Goal: Transaction & Acquisition: Purchase product/service

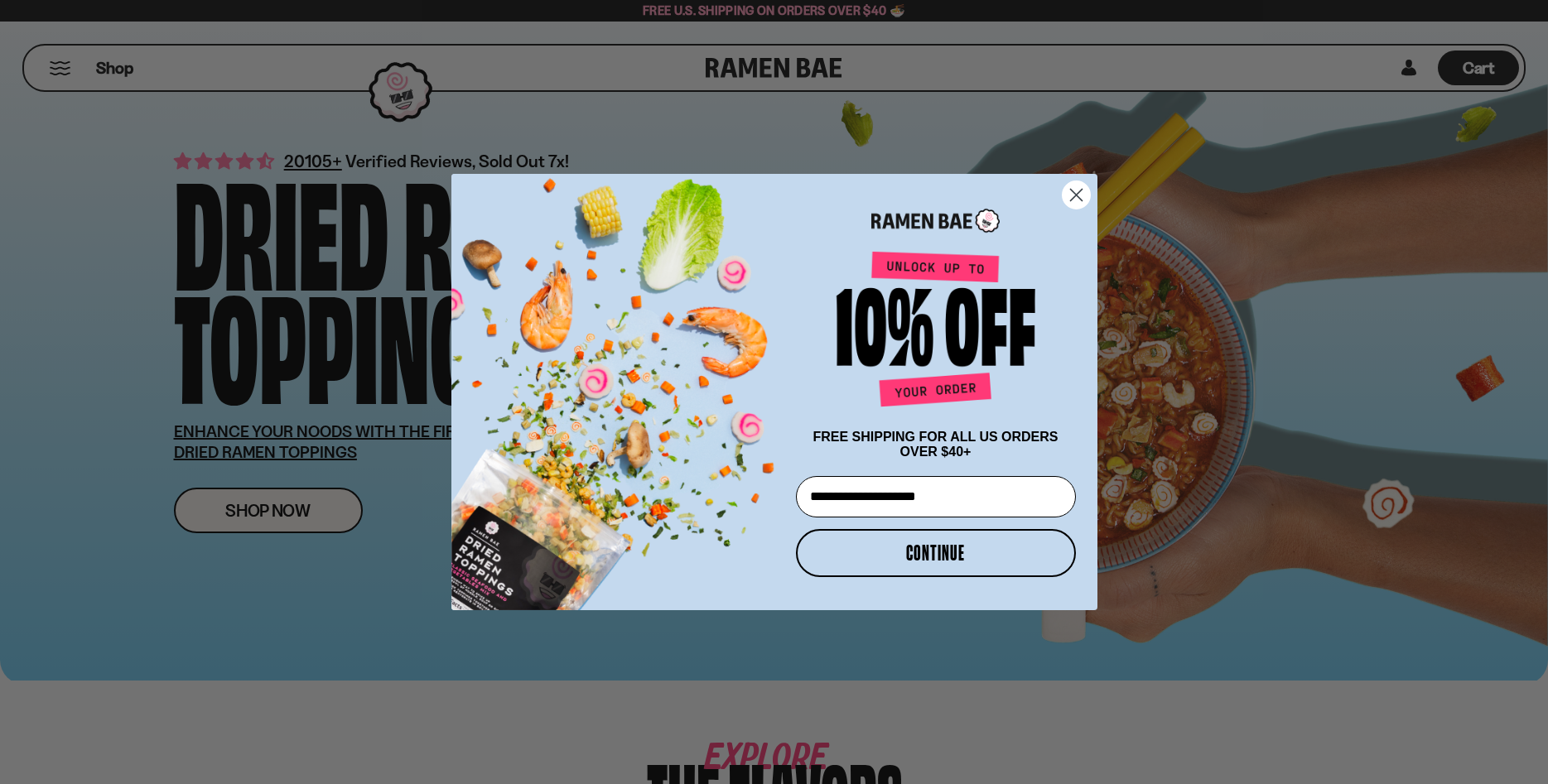
type input "**********"
click at [917, 561] on button "CONTINUE" at bounding box center [935, 553] width 280 height 48
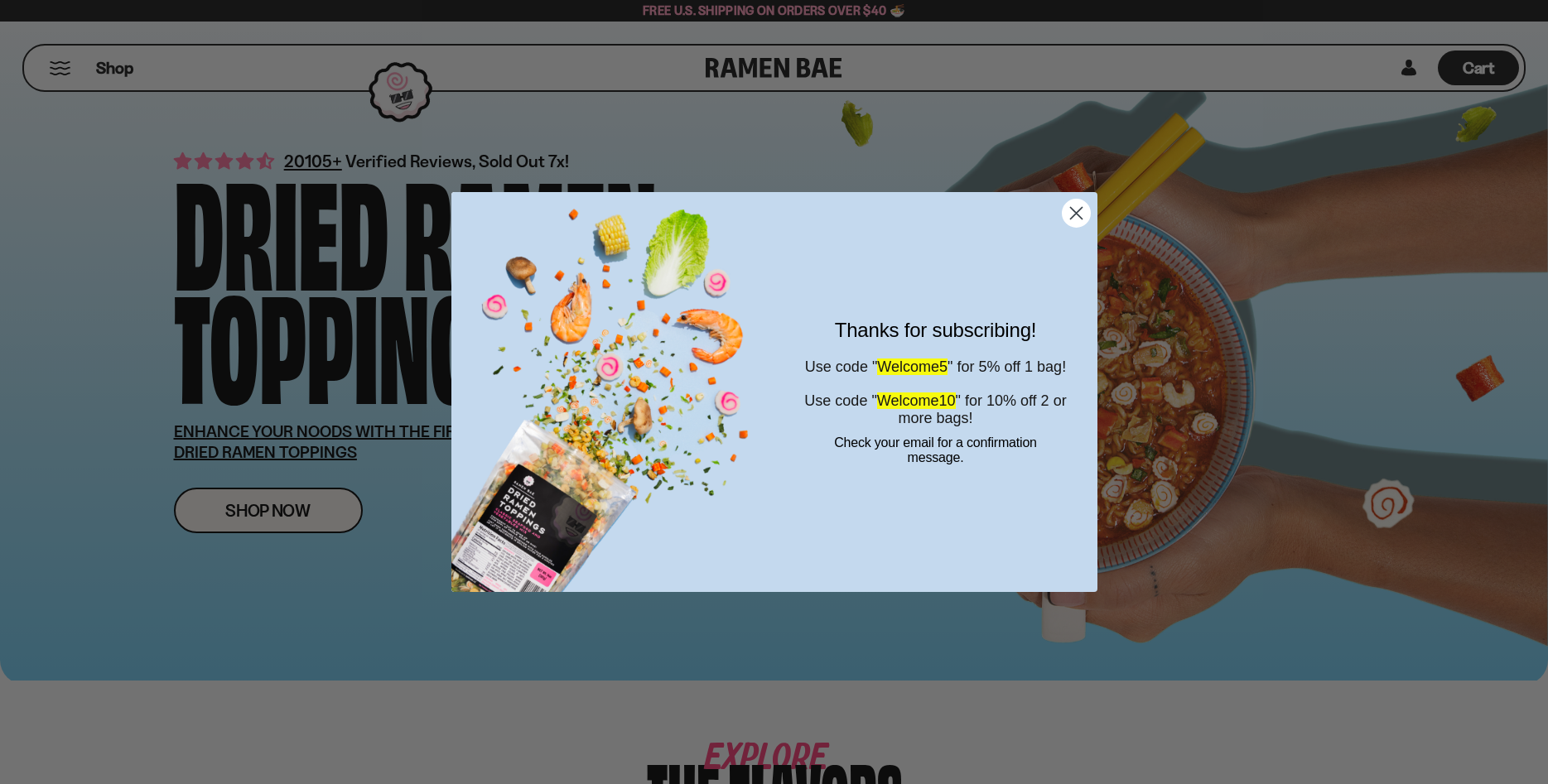
click at [1071, 208] on icon "Close dialog" at bounding box center [1076, 213] width 12 height 12
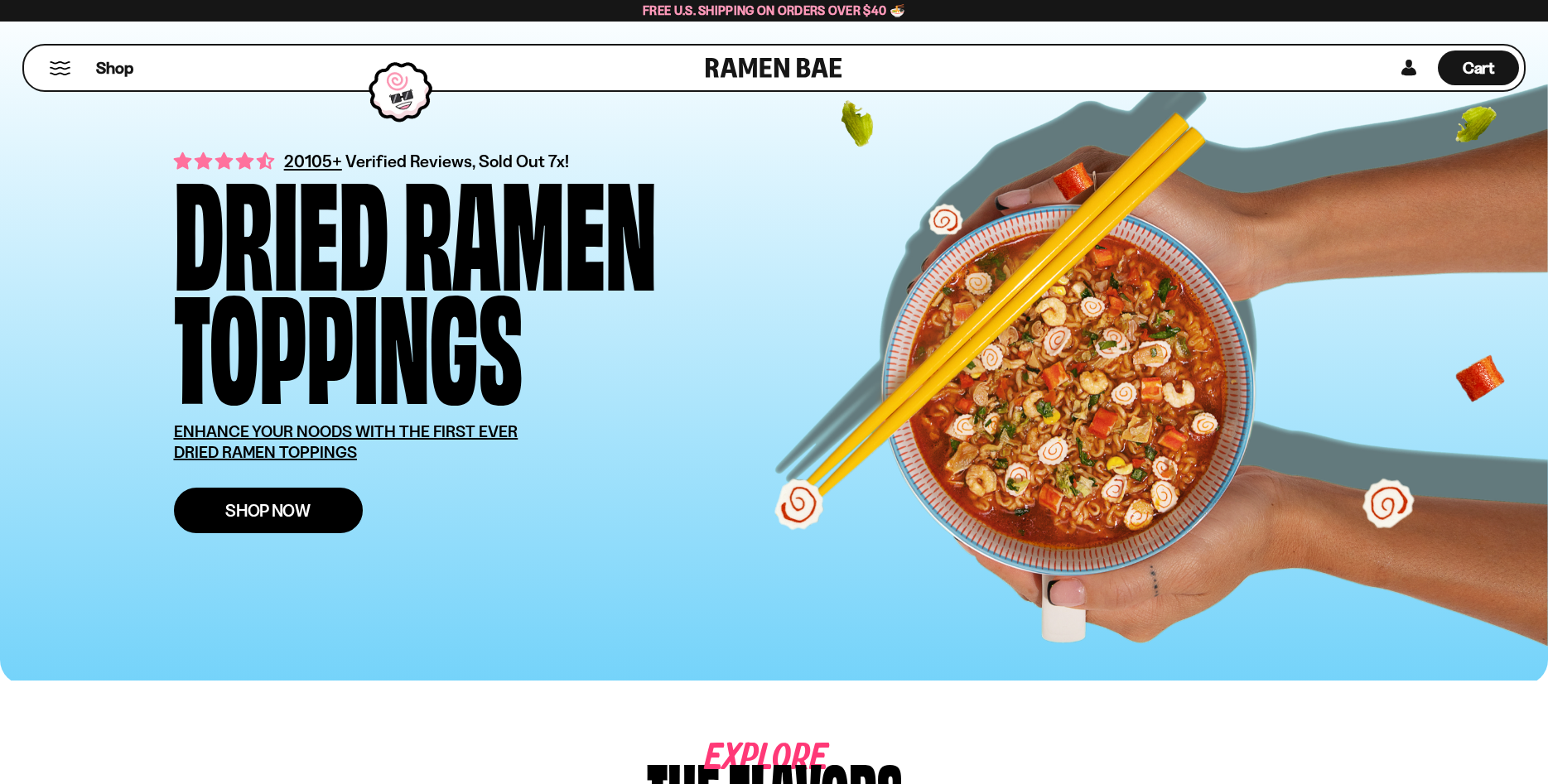
click at [312, 520] on link "Shop Now" at bounding box center [269, 510] width 188 height 45
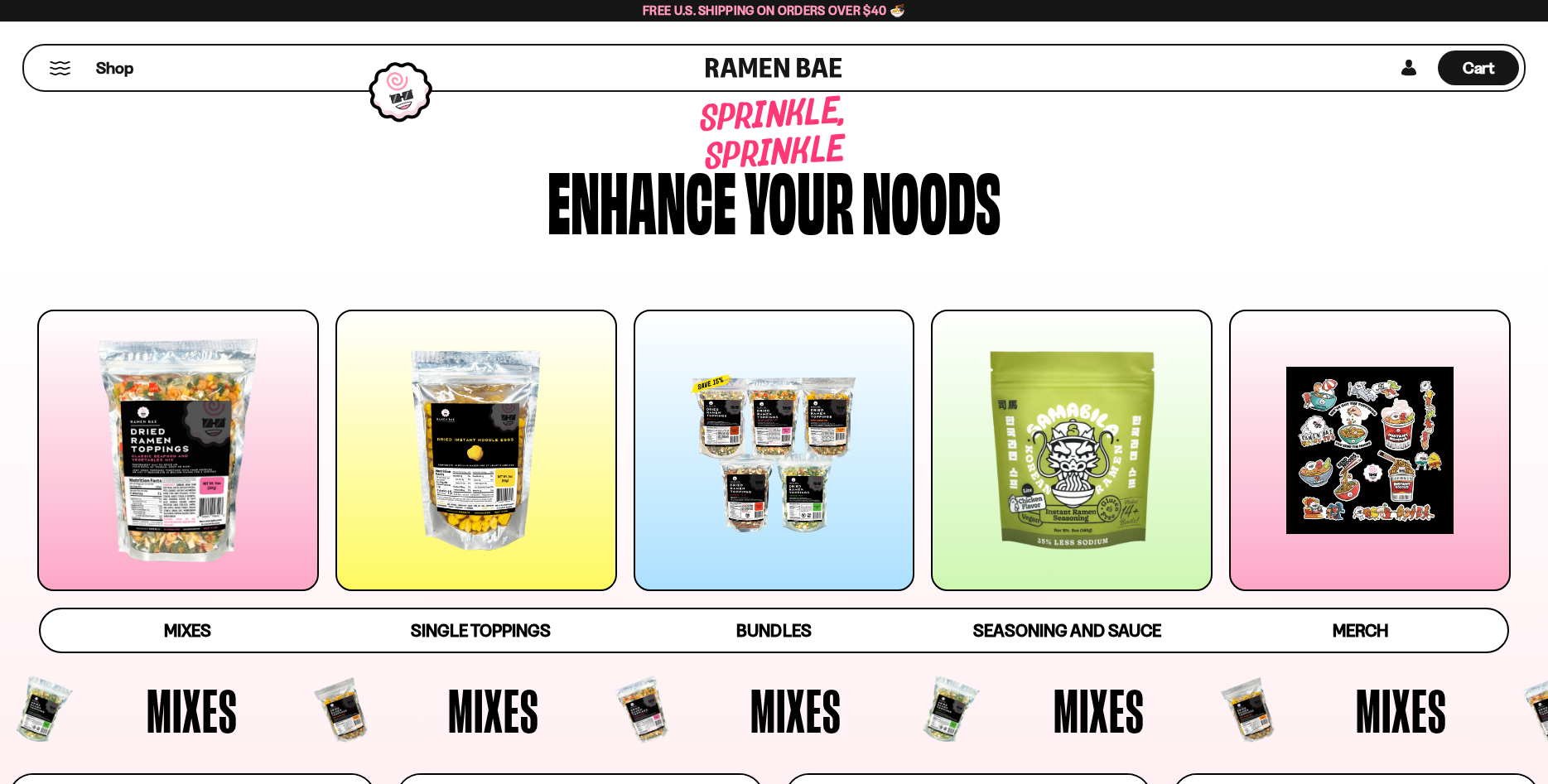
click at [262, 530] on div at bounding box center [178, 450] width 282 height 282
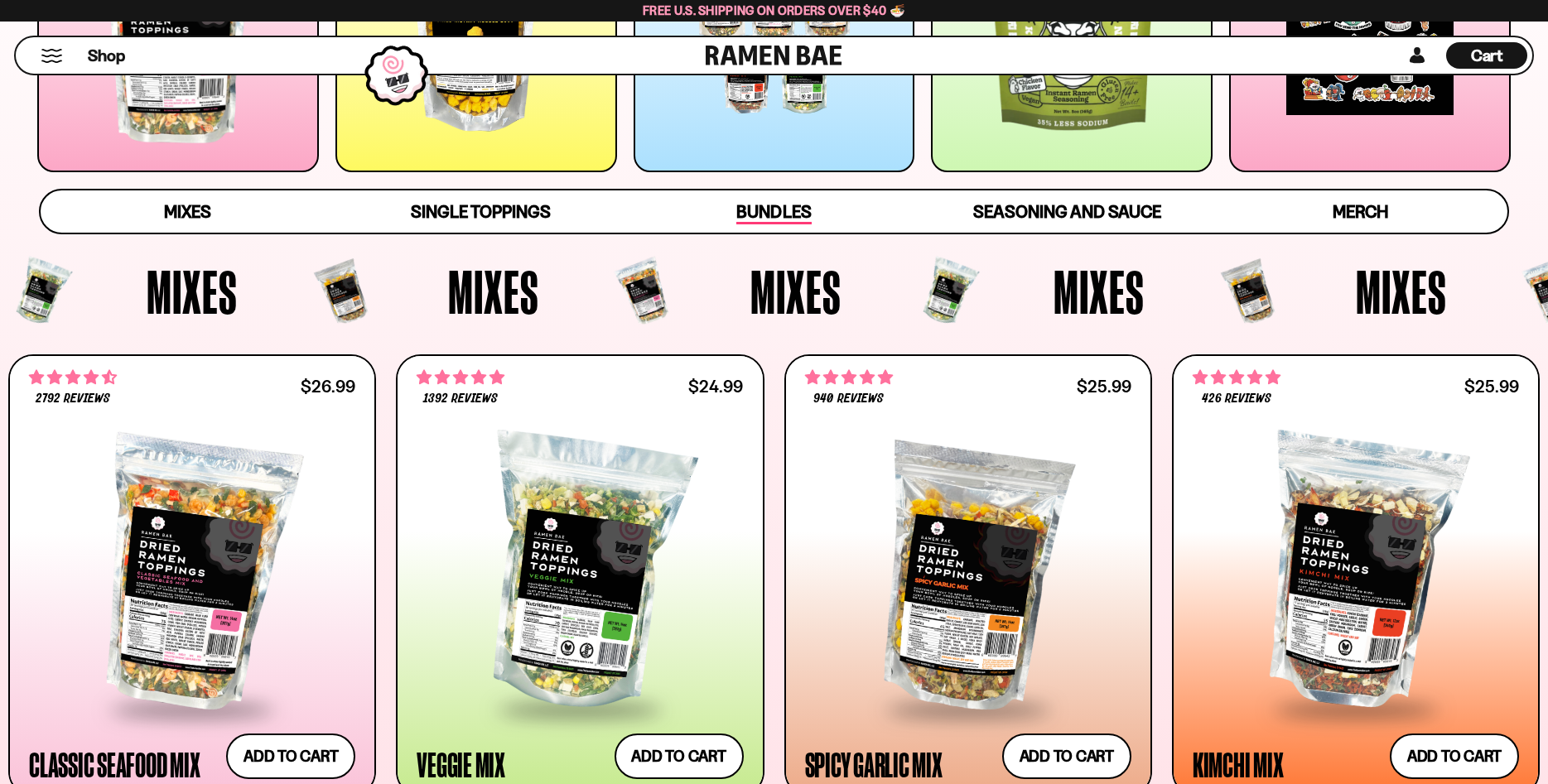
scroll to position [588, 0]
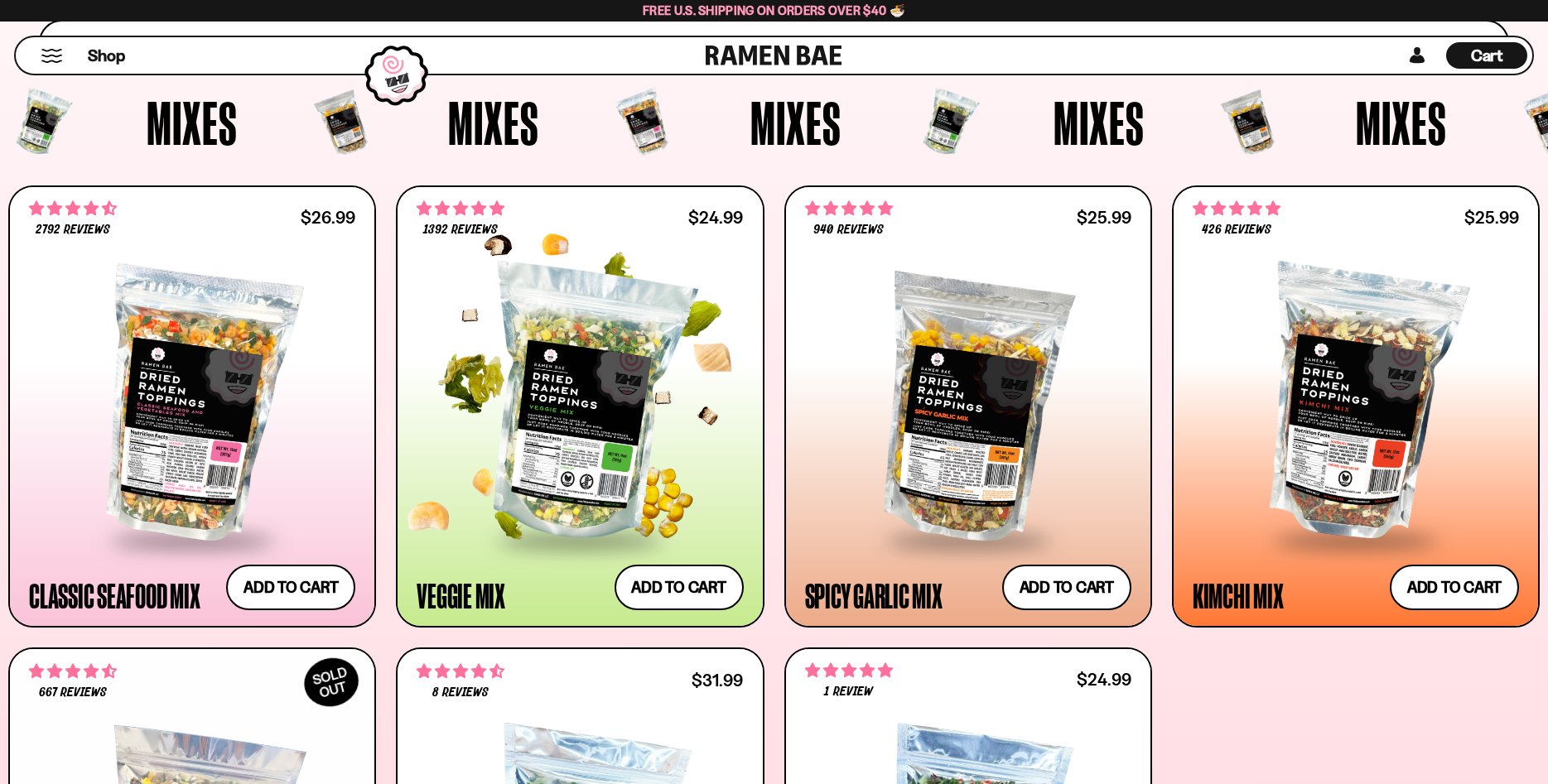
click at [579, 414] on div at bounding box center [580, 404] width 326 height 268
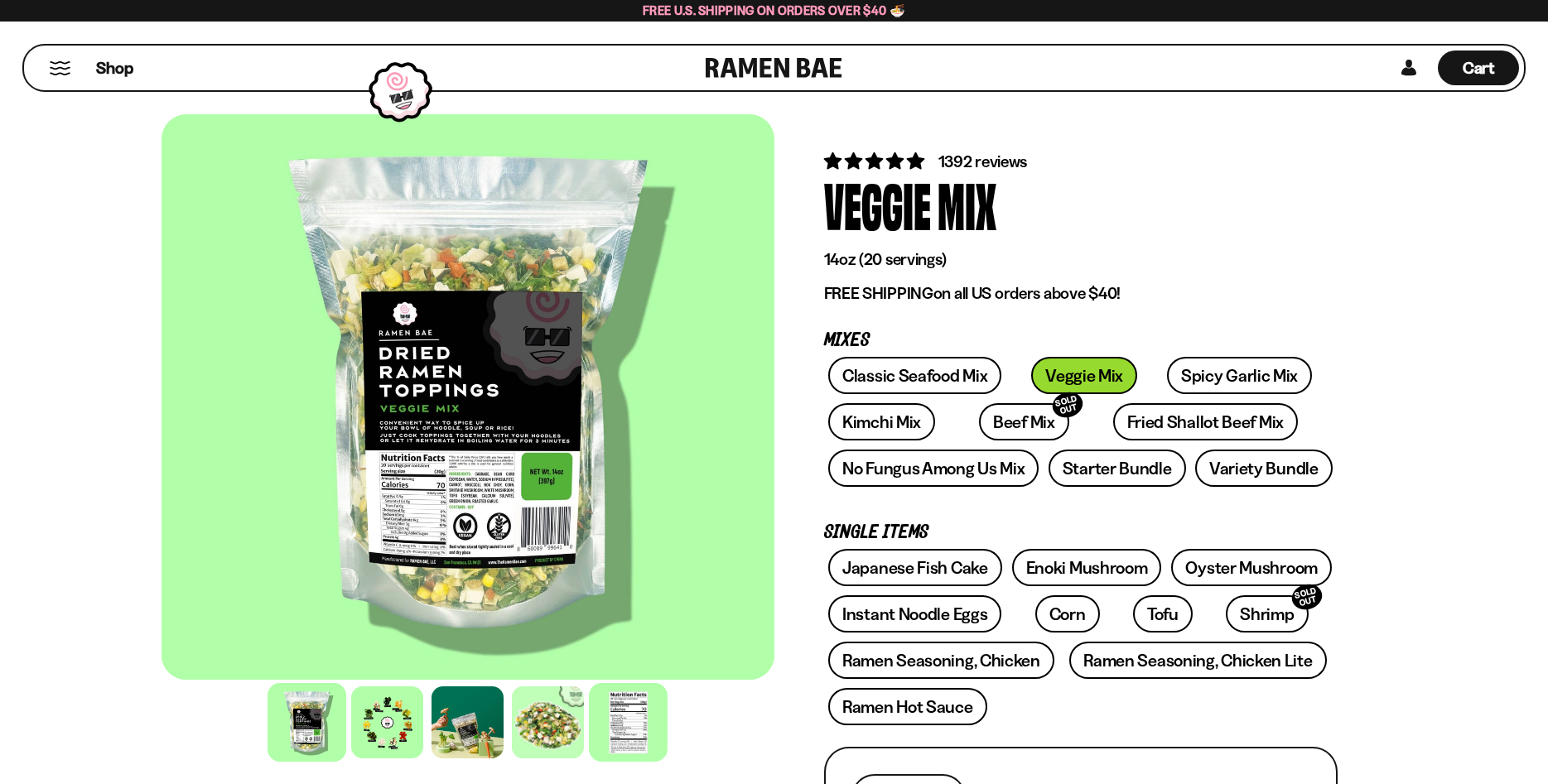
click at [627, 734] on div at bounding box center [628, 723] width 79 height 79
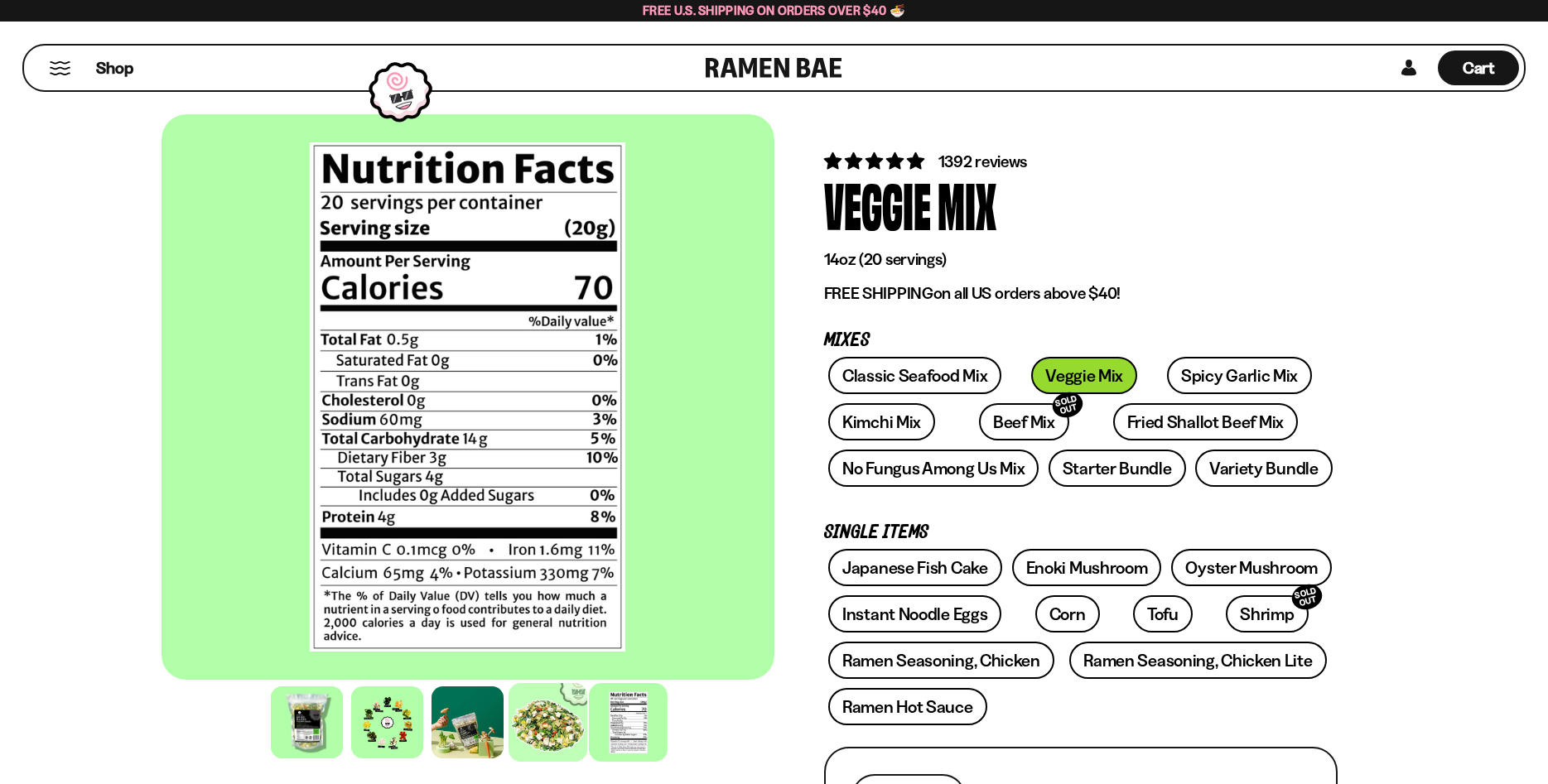
click at [563, 726] on div at bounding box center [548, 723] width 79 height 79
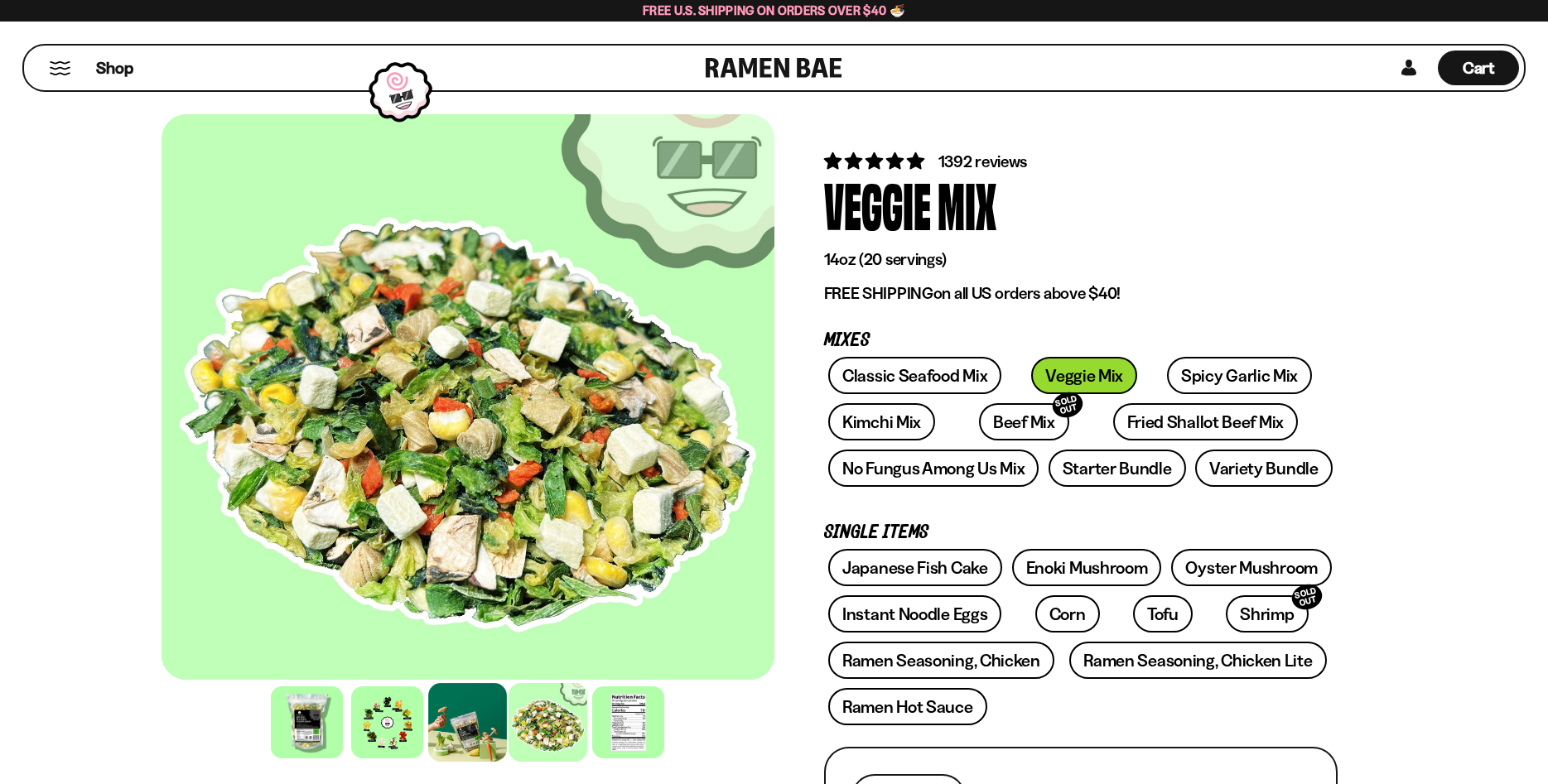
click at [469, 711] on div at bounding box center [468, 723] width 79 height 79
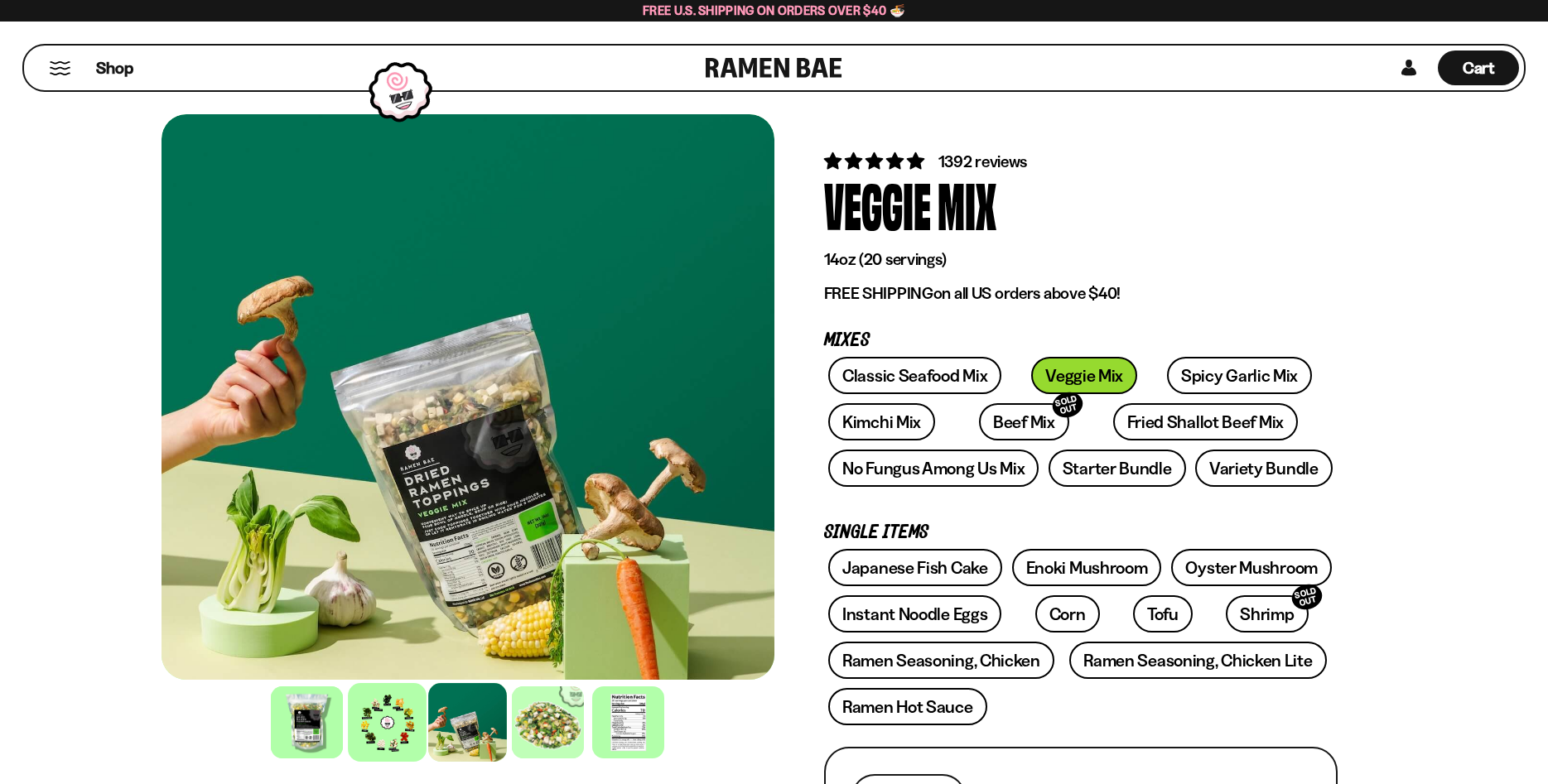
click at [396, 713] on div at bounding box center [387, 723] width 79 height 79
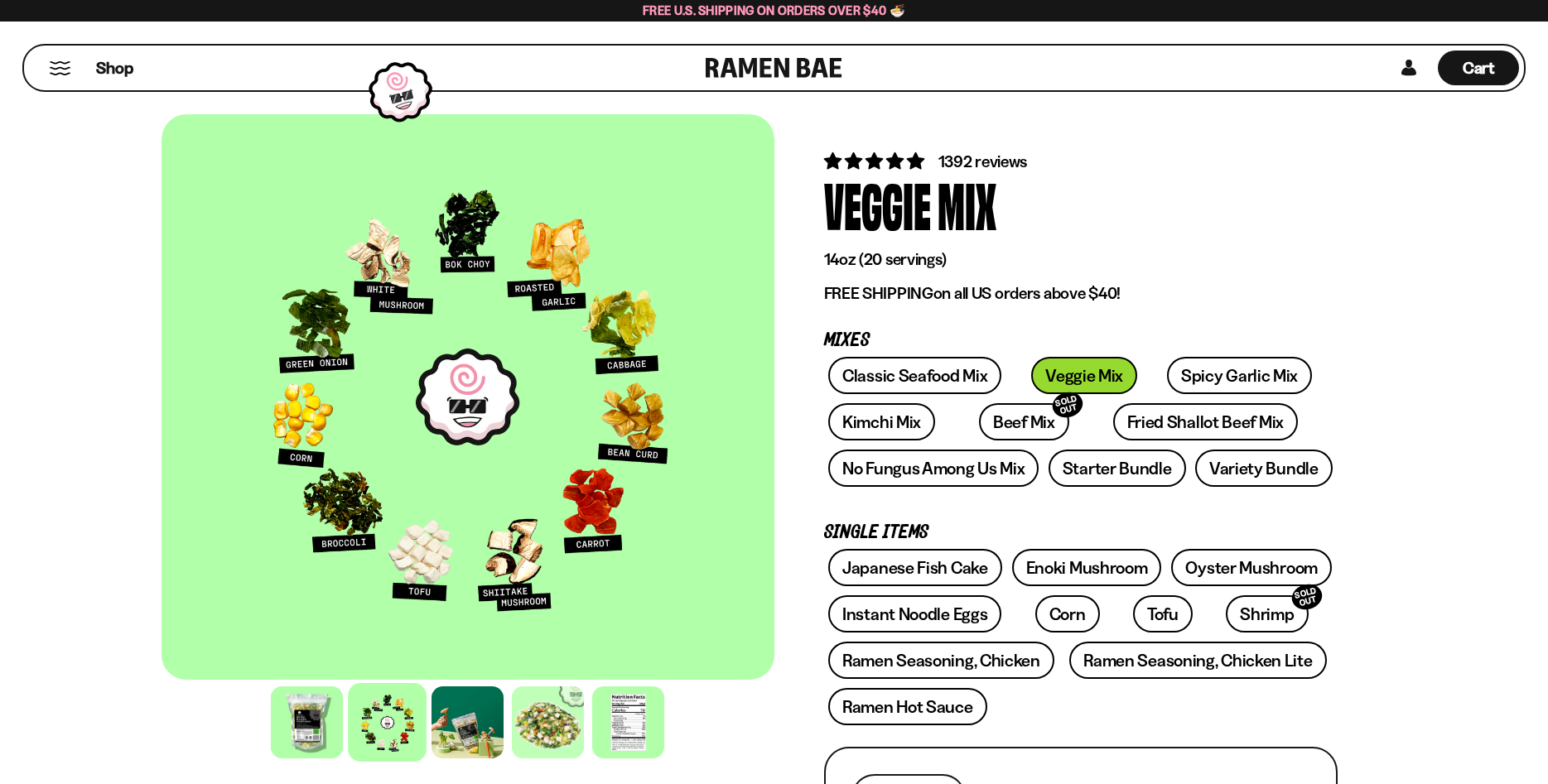
click at [1002, 162] on span "1392 reviews" at bounding box center [983, 162] width 90 height 20
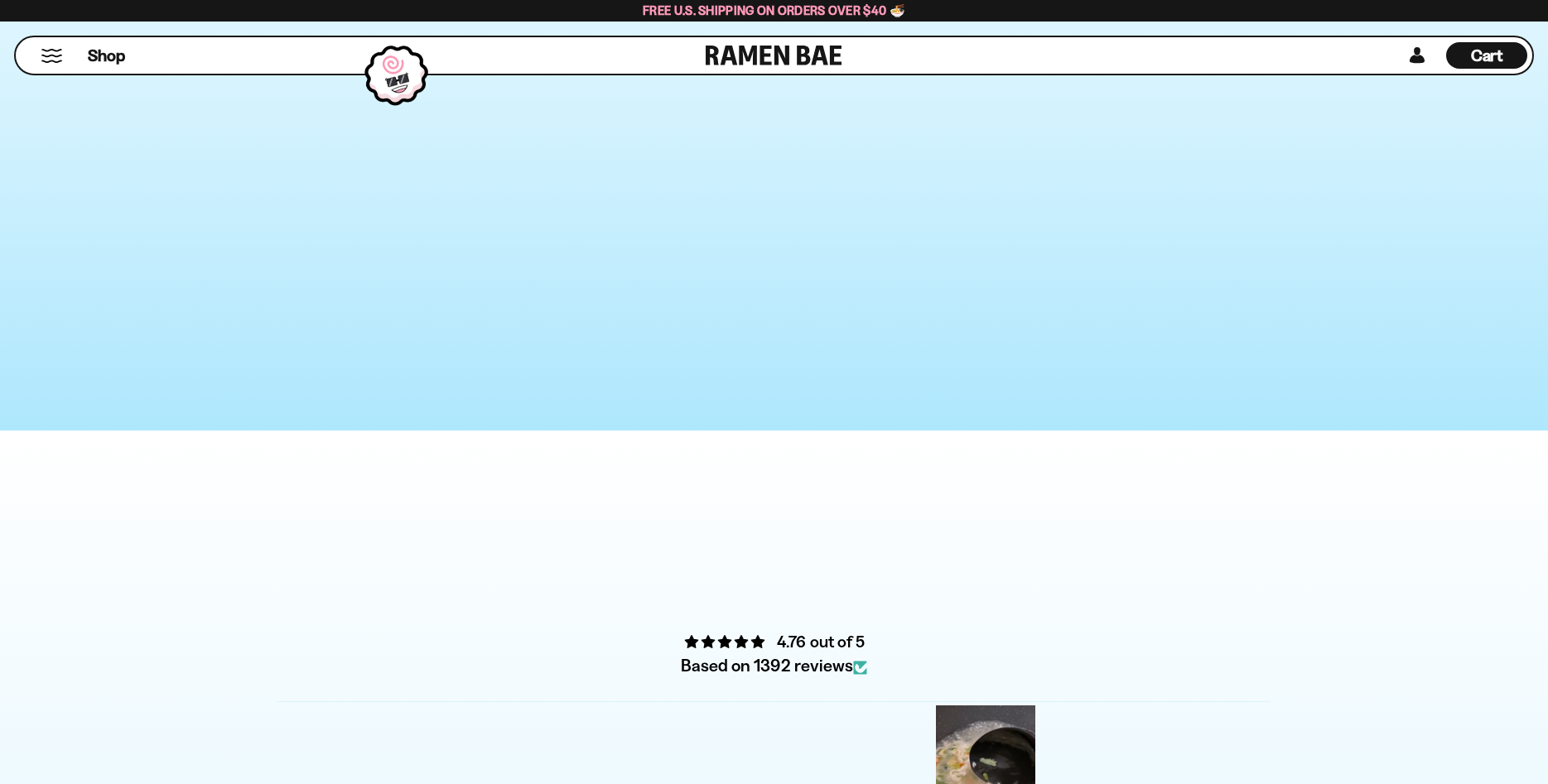
scroll to position [5842, 0]
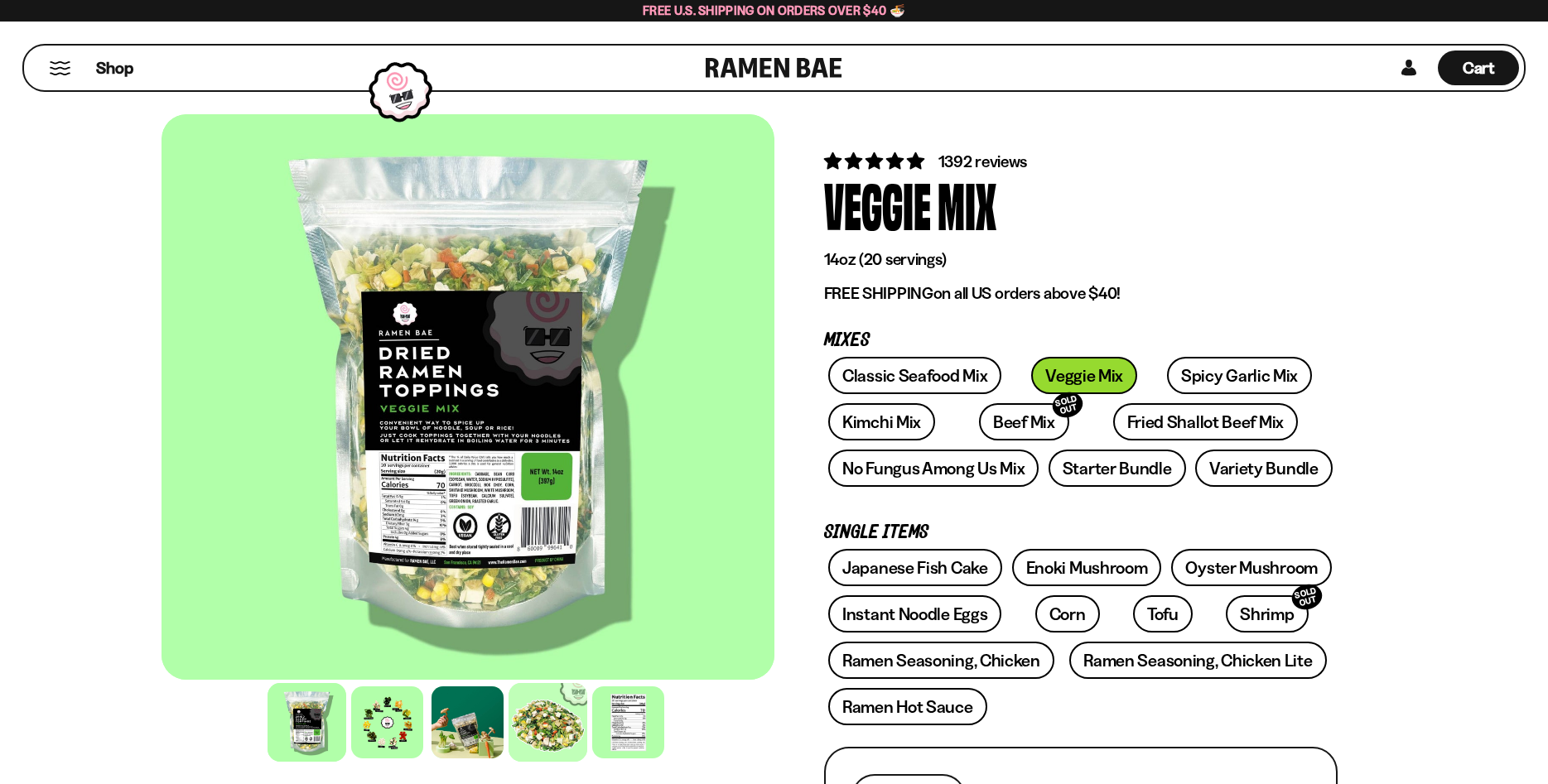
click at [560, 727] on div at bounding box center [548, 723] width 79 height 79
